Goal: Navigation & Orientation: Locate item on page

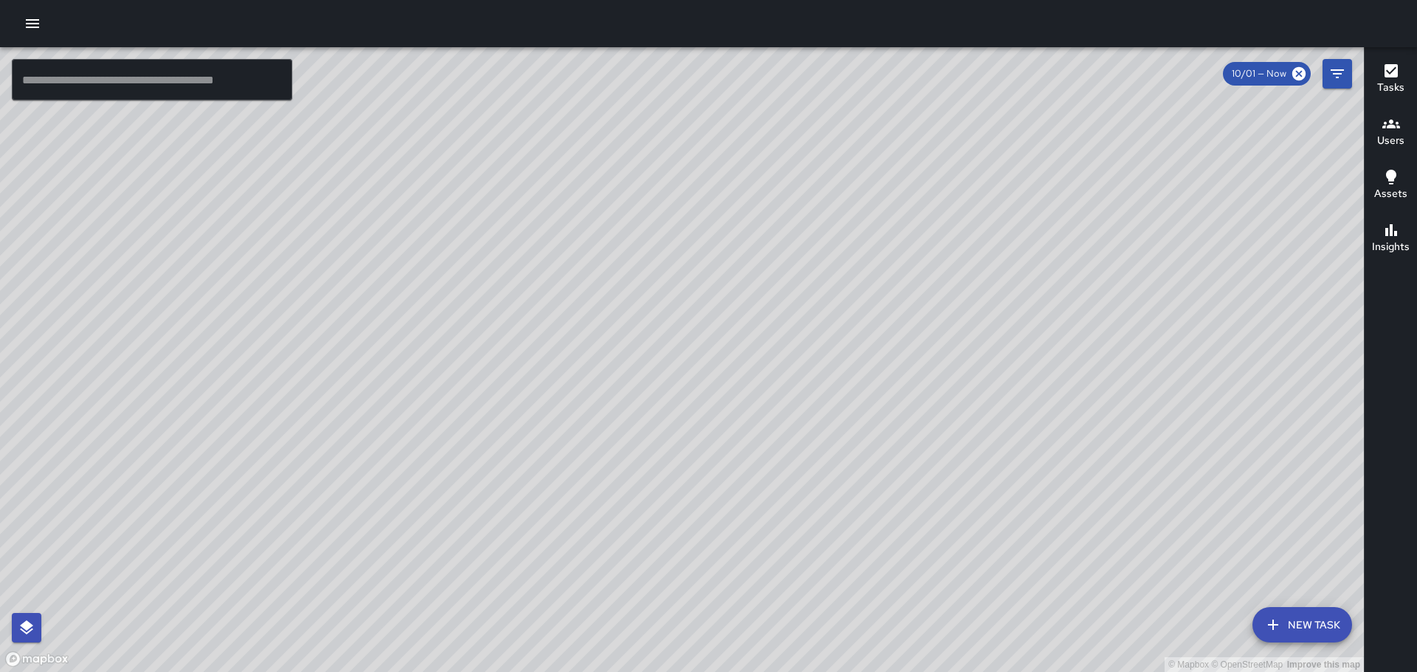
drag, startPoint x: 712, startPoint y: 540, endPoint x: 892, endPoint y: 265, distance: 329.4
click at [881, 272] on div "© Mapbox © OpenStreetMap Improve this map" at bounding box center [682, 359] width 1364 height 625
drag, startPoint x: 257, startPoint y: 405, endPoint x: 500, endPoint y: 367, distance: 245.9
click at [424, 337] on div "© Mapbox © OpenStreetMap Improve this map [PERSON_NAME] [PERSON_NAME][GEOGRAPHI…" at bounding box center [682, 359] width 1364 height 625
drag, startPoint x: 310, startPoint y: 461, endPoint x: 437, endPoint y: 302, distance: 203.8
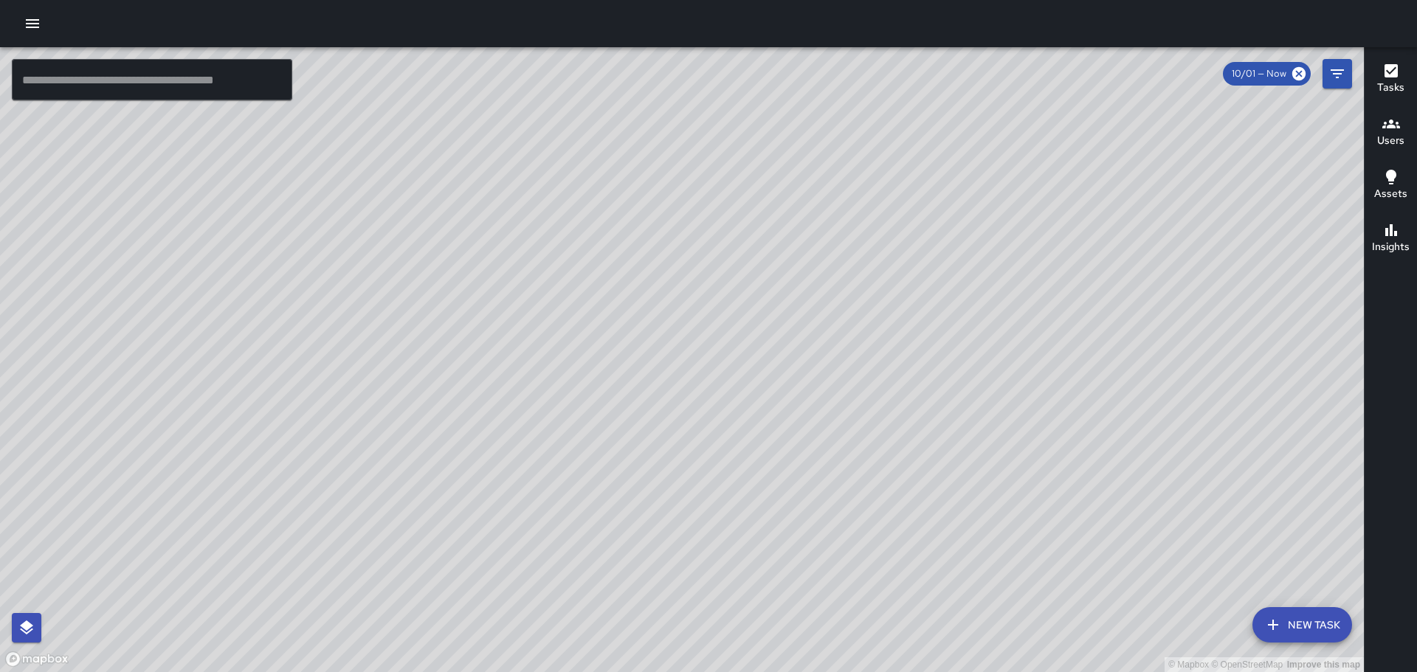
click at [433, 303] on div "© Mapbox © OpenStreetMap Improve this map" at bounding box center [682, 359] width 1364 height 625
drag, startPoint x: 469, startPoint y: 379, endPoint x: 588, endPoint y: 269, distance: 162.0
click at [588, 269] on div "© Mapbox © OpenStreetMap Improve this map" at bounding box center [682, 359] width 1364 height 625
drag, startPoint x: 1090, startPoint y: 393, endPoint x: 997, endPoint y: 117, distance: 292.3
click at [997, 127] on div "© Mapbox © OpenStreetMap Improve this map" at bounding box center [682, 359] width 1364 height 625
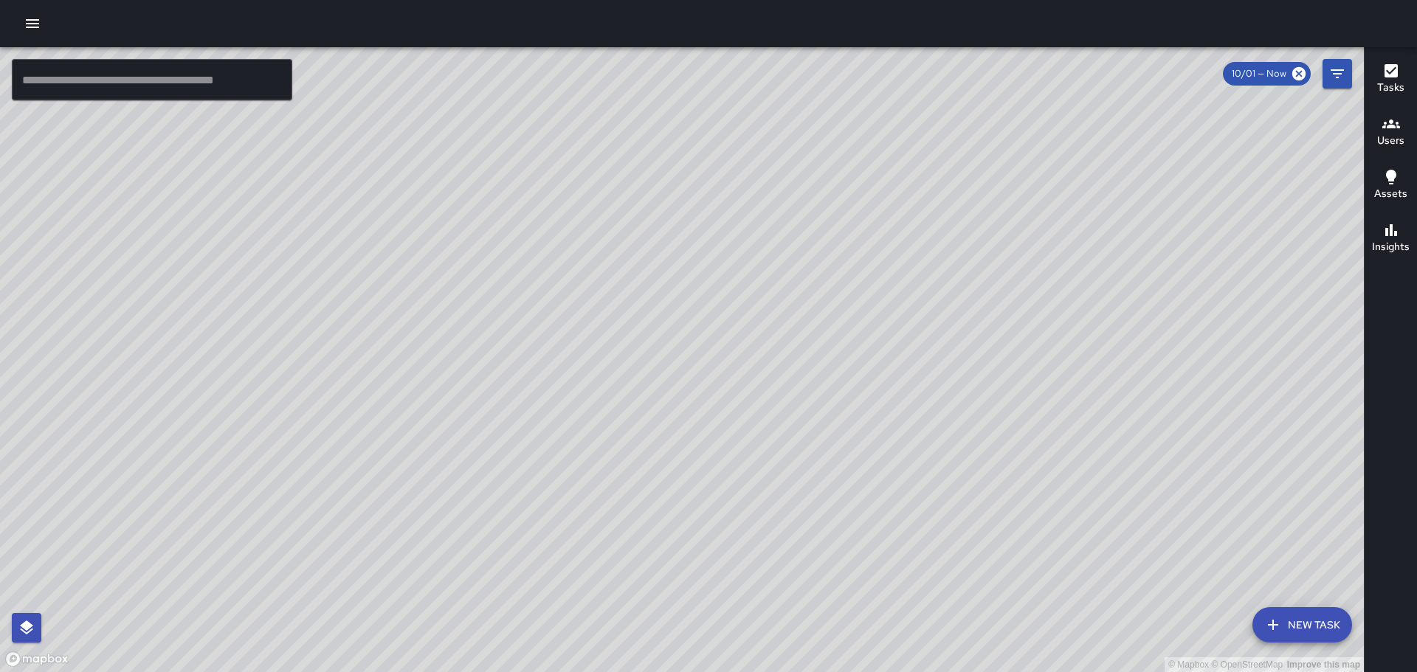
drag, startPoint x: 1031, startPoint y: 318, endPoint x: 983, endPoint y: 254, distance: 80.2
click at [998, 242] on div "© Mapbox © OpenStreetMap Improve this map" at bounding box center [682, 359] width 1364 height 625
drag, startPoint x: 1023, startPoint y: 365, endPoint x: 994, endPoint y: 187, distance: 180.2
click at [995, 190] on div "© Mapbox © OpenStreetMap Improve this map" at bounding box center [682, 359] width 1364 height 625
drag, startPoint x: 1080, startPoint y: 467, endPoint x: 726, endPoint y: 109, distance: 502.7
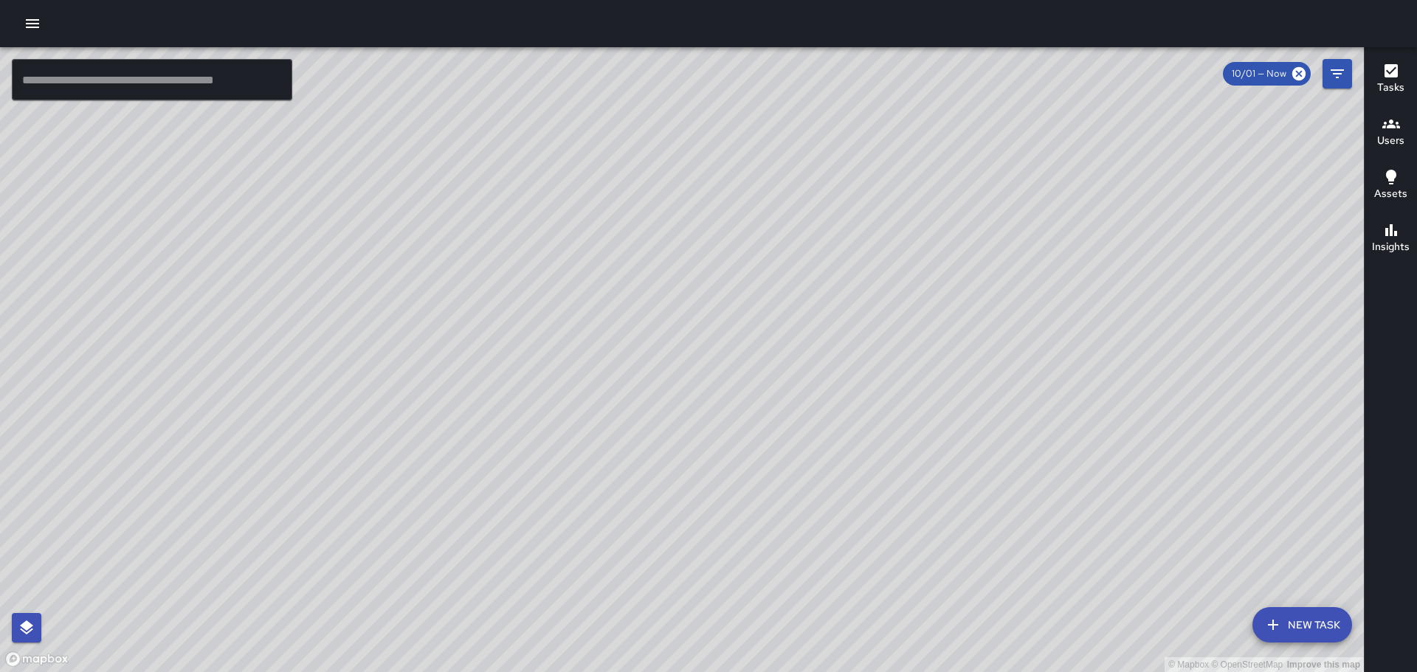
click at [778, 168] on div "© Mapbox © OpenStreetMap Improve this map" at bounding box center [682, 359] width 1364 height 625
drag, startPoint x: 802, startPoint y: 236, endPoint x: 859, endPoint y: 389, distance: 163.3
click at [959, 517] on div "© Mapbox © OpenStreetMap Improve this map" at bounding box center [682, 359] width 1364 height 625
drag, startPoint x: 558, startPoint y: 255, endPoint x: 721, endPoint y: 489, distance: 285.3
click at [721, 492] on div "© Mapbox © OpenStreetMap Improve this map" at bounding box center [682, 359] width 1364 height 625
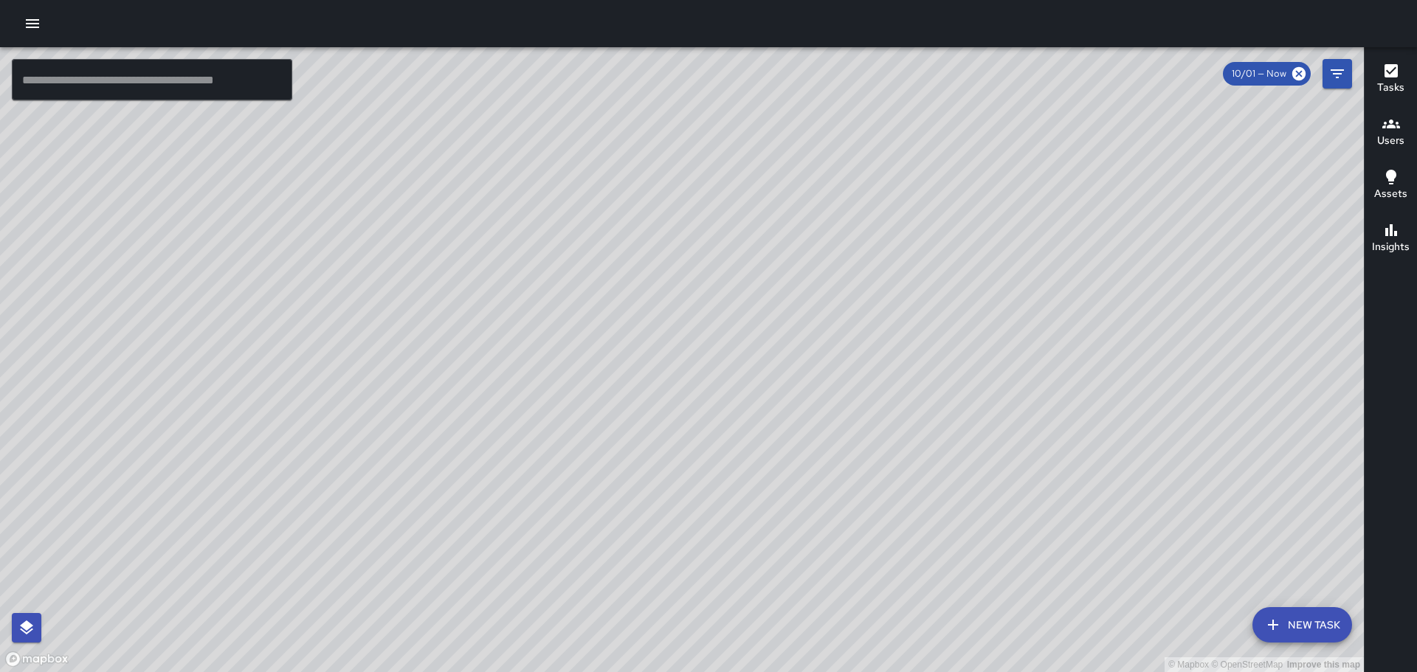
drag, startPoint x: 774, startPoint y: 289, endPoint x: 716, endPoint y: 422, distance: 145.8
click at [712, 430] on div "© Mapbox © OpenStreetMap Improve this map" at bounding box center [682, 359] width 1364 height 625
drag, startPoint x: 904, startPoint y: 250, endPoint x: 847, endPoint y: 347, distance: 112.5
click at [847, 347] on div "© Mapbox © OpenStreetMap Improve this map" at bounding box center [682, 359] width 1364 height 625
drag, startPoint x: 634, startPoint y: 332, endPoint x: 732, endPoint y: 422, distance: 132.7
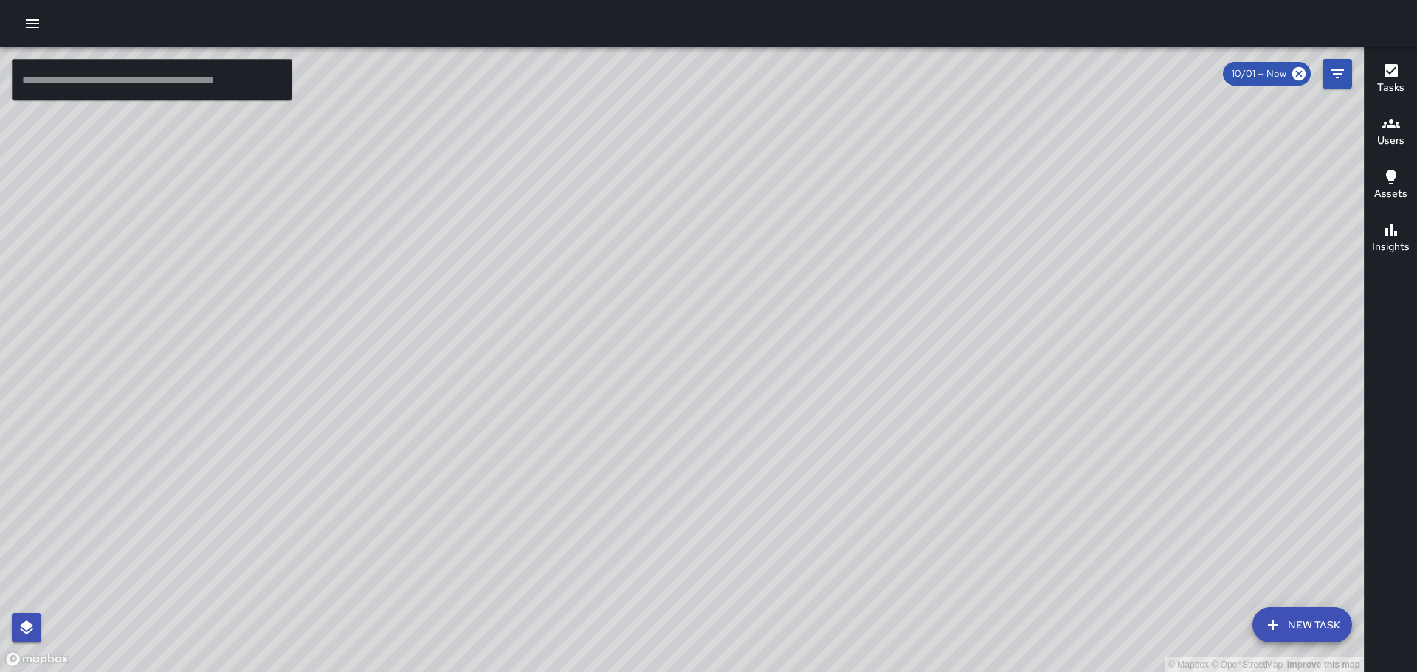
click at [611, 461] on div "© Mapbox © OpenStreetMap Improve this map" at bounding box center [682, 359] width 1364 height 625
drag, startPoint x: 585, startPoint y: 345, endPoint x: 740, endPoint y: 312, distance: 159.4
click at [740, 312] on div "© Mapbox © OpenStreetMap Improve this map" at bounding box center [682, 359] width 1364 height 625
drag, startPoint x: 467, startPoint y: 465, endPoint x: 540, endPoint y: 454, distance: 73.9
click at [537, 454] on div "© Mapbox © OpenStreetMap Improve this map" at bounding box center [682, 359] width 1364 height 625
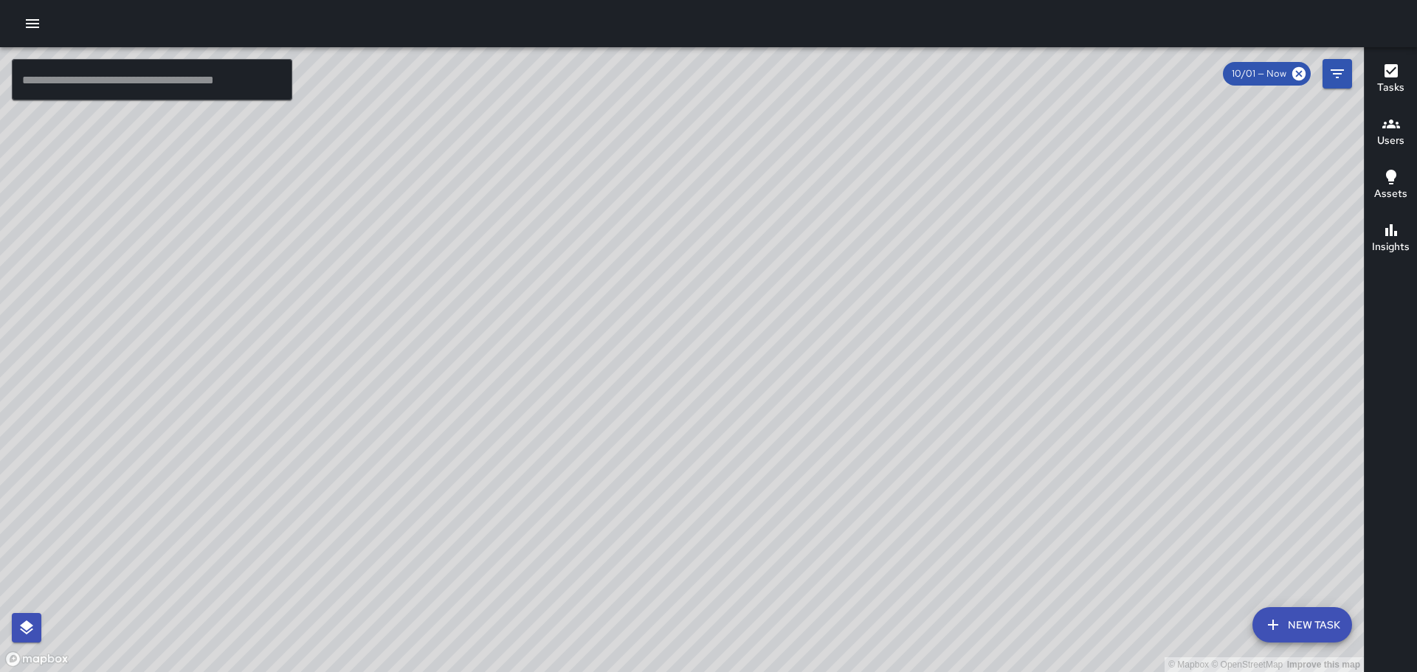
drag, startPoint x: 1018, startPoint y: 301, endPoint x: 866, endPoint y: 474, distance: 230.1
click at [890, 474] on div "© Mapbox © OpenStreetMap Improve this map" at bounding box center [682, 359] width 1364 height 625
drag, startPoint x: 850, startPoint y: 356, endPoint x: 848, endPoint y: 367, distance: 11.3
click at [848, 367] on div "© Mapbox © OpenStreetMap Improve this map" at bounding box center [682, 359] width 1364 height 625
drag, startPoint x: 429, startPoint y: 482, endPoint x: 514, endPoint y: 388, distance: 127.0
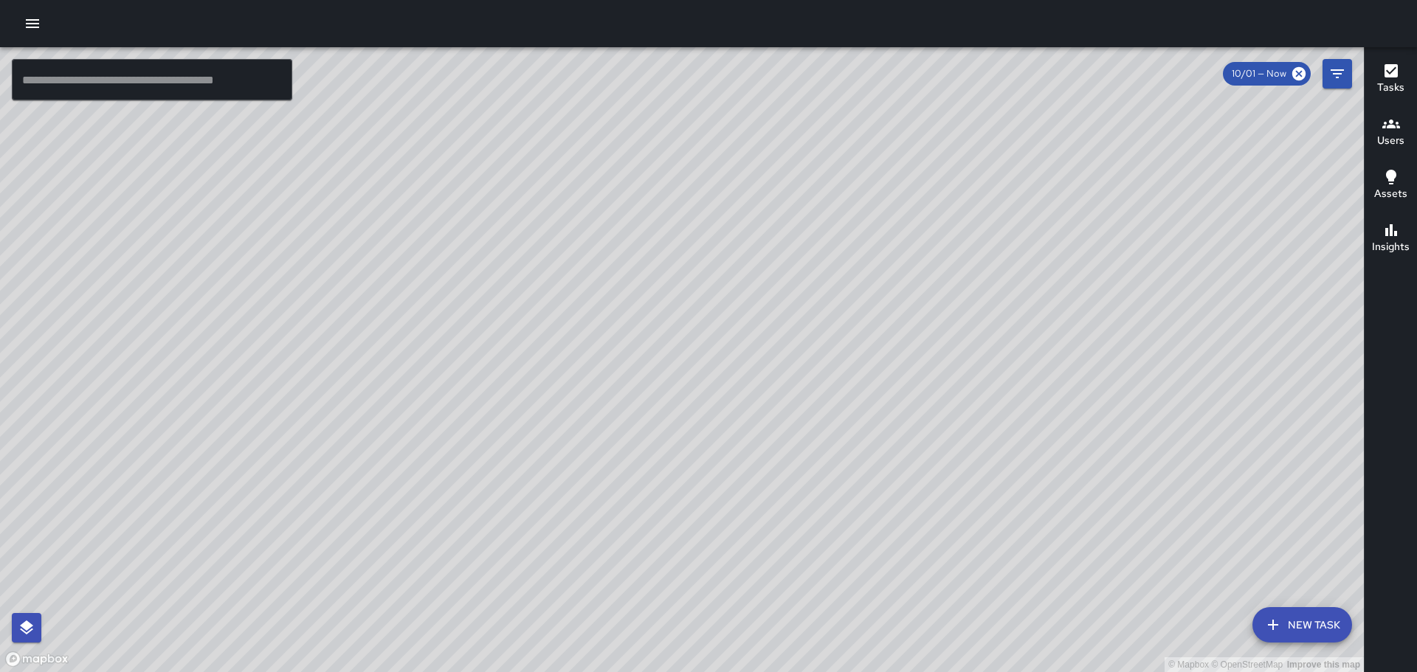
click at [514, 388] on div "© Mapbox © OpenStreetMap Improve this map" at bounding box center [682, 359] width 1364 height 625
drag, startPoint x: 937, startPoint y: 458, endPoint x: 840, endPoint y: 336, distance: 155.5
click at [856, 362] on div "© Mapbox © OpenStreetMap Improve this map" at bounding box center [682, 359] width 1364 height 625
drag, startPoint x: 1135, startPoint y: 459, endPoint x: 918, endPoint y: 306, distance: 266.5
click at [922, 309] on div "© Mapbox © OpenStreetMap Improve this map" at bounding box center [682, 359] width 1364 height 625
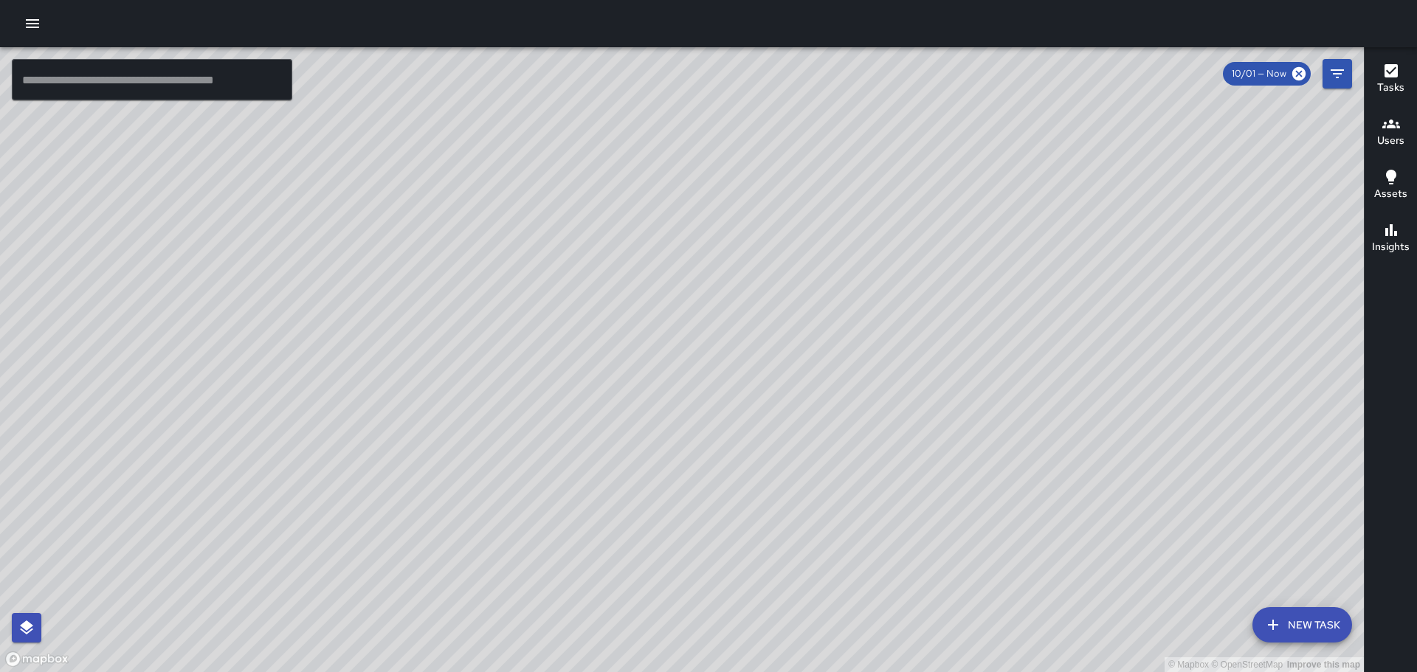
drag, startPoint x: 776, startPoint y: 297, endPoint x: 743, endPoint y: 430, distance: 137.0
click at [730, 466] on div "© Mapbox © OpenStreetMap Improve this map" at bounding box center [682, 359] width 1364 height 625
